Goal: Navigation & Orientation: Go to known website

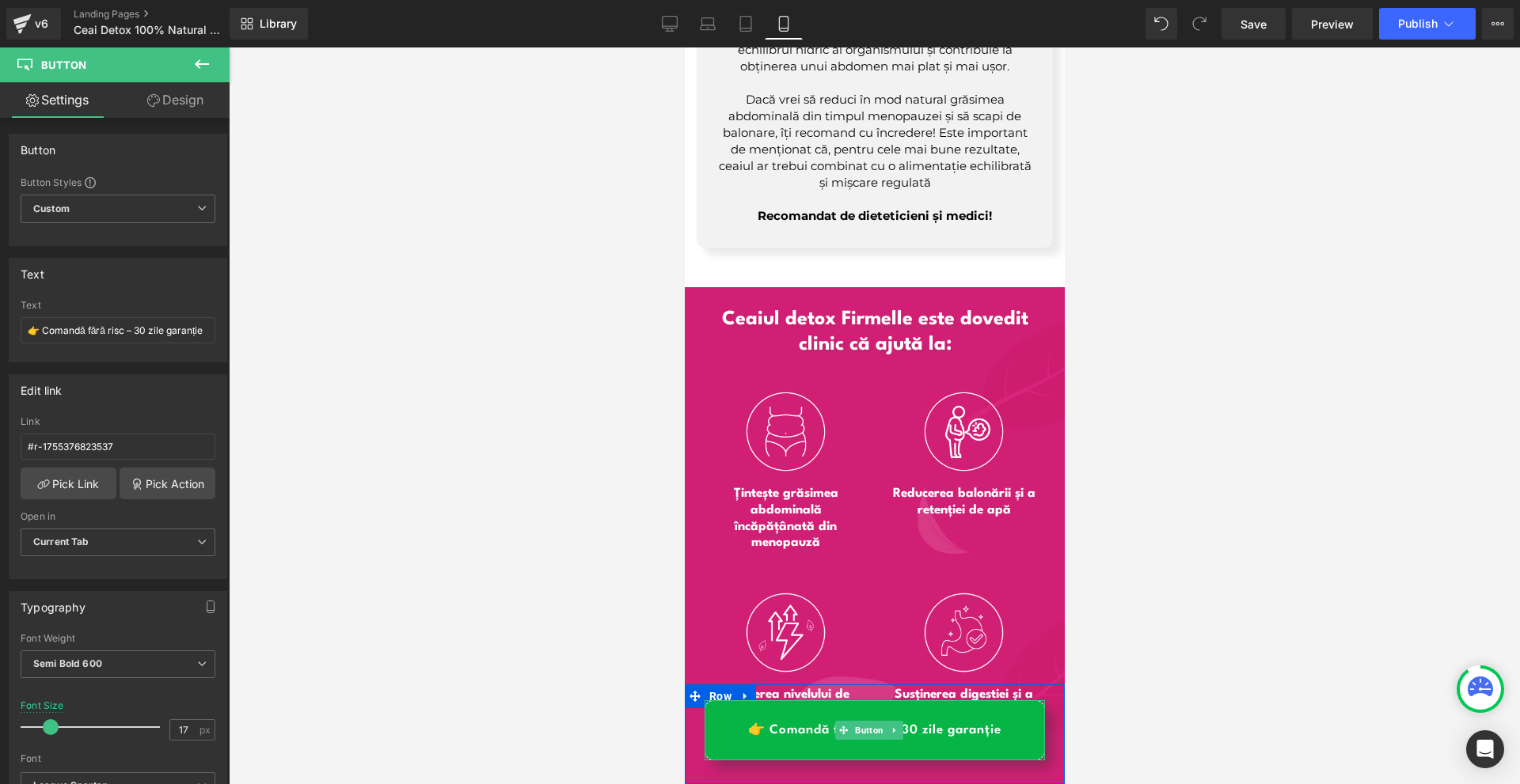
click at [1014, 724] on link "👉 Comandă fără risc – 30 zile garanție" at bounding box center [874, 730] width 340 height 60
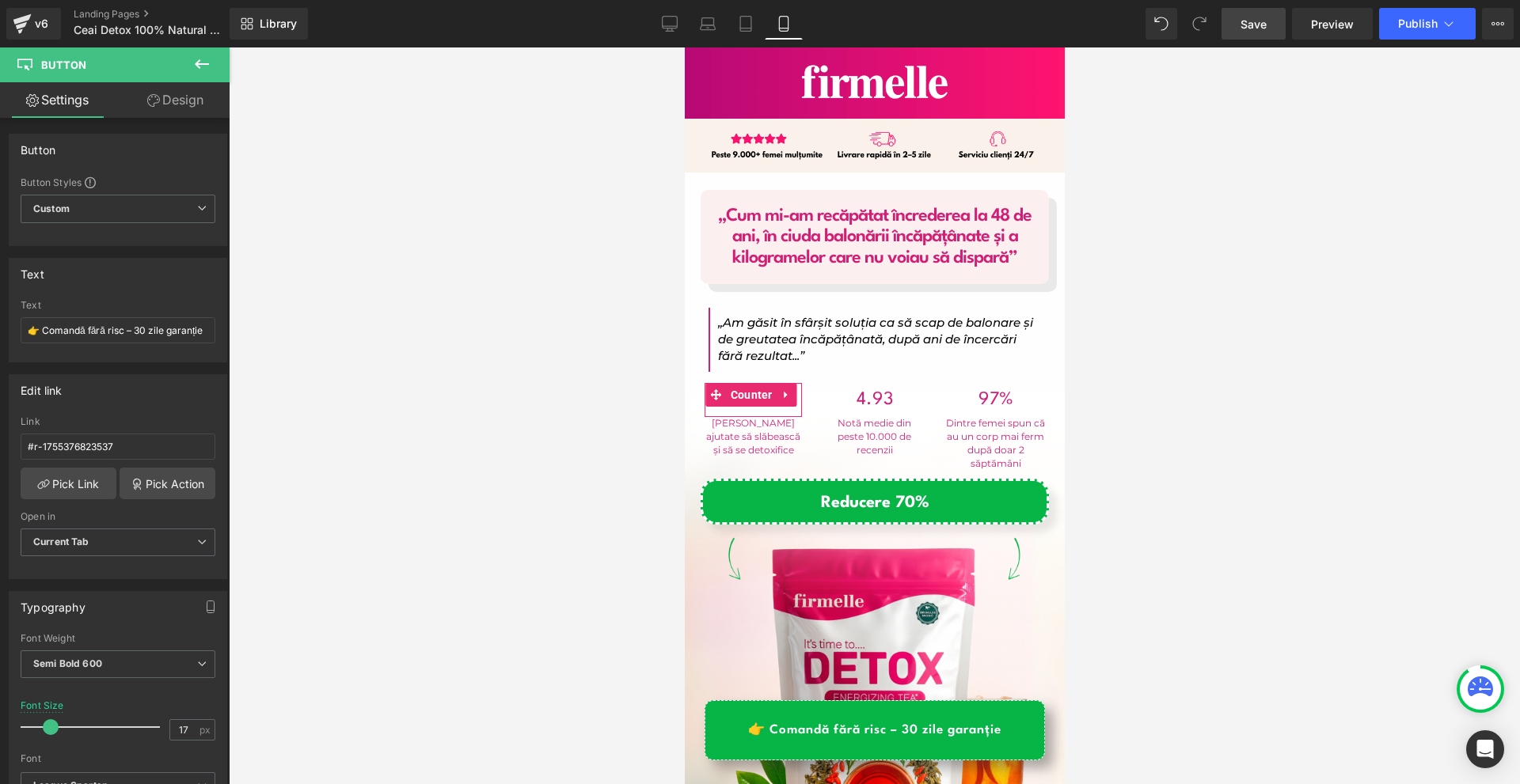
click at [1276, 33] on link "Save" at bounding box center [1254, 24] width 64 height 32
